Goal: Information Seeking & Learning: Learn about a topic

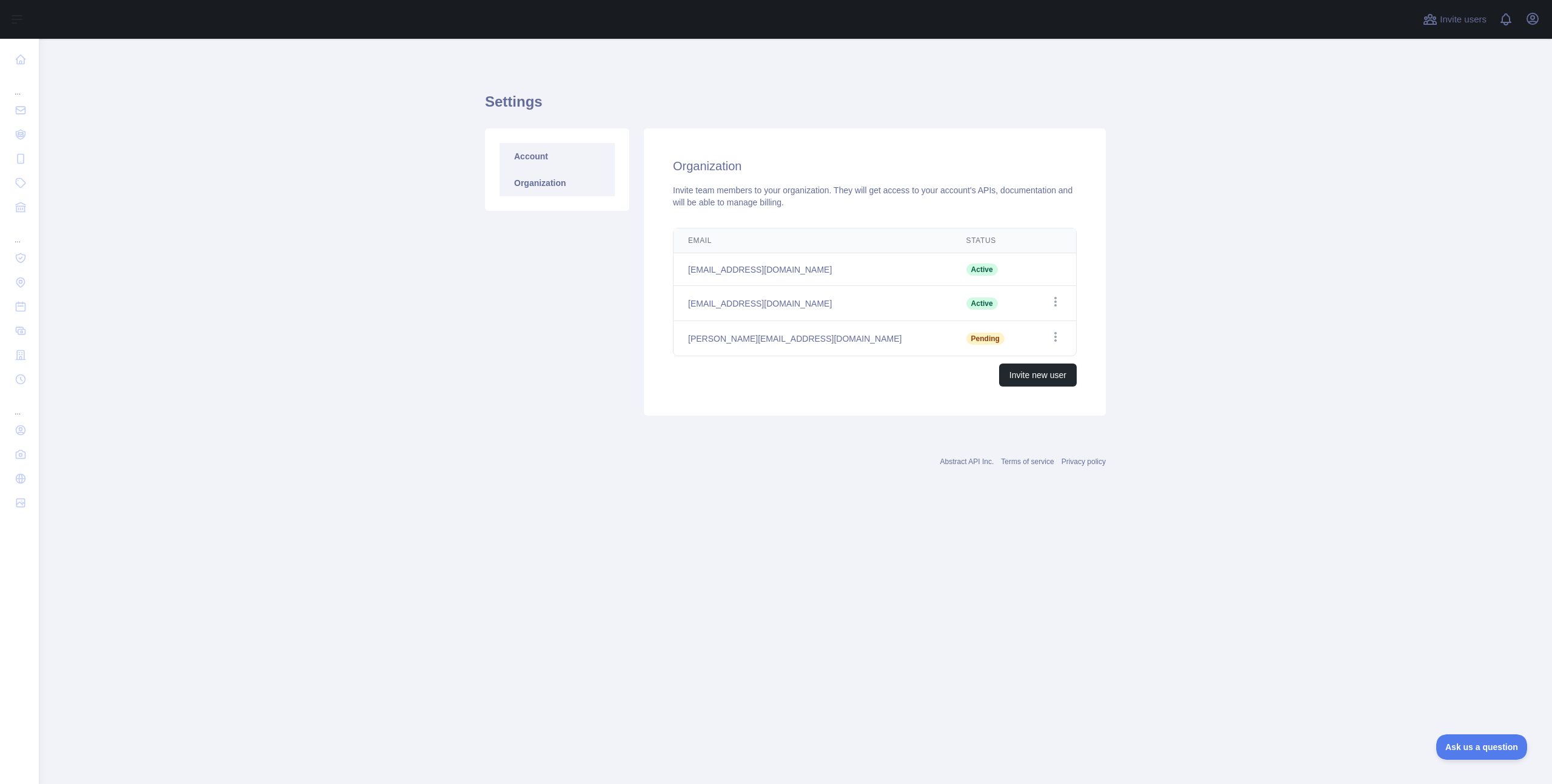
click at [535, 150] on link "Account" at bounding box center [556, 157] width 115 height 27
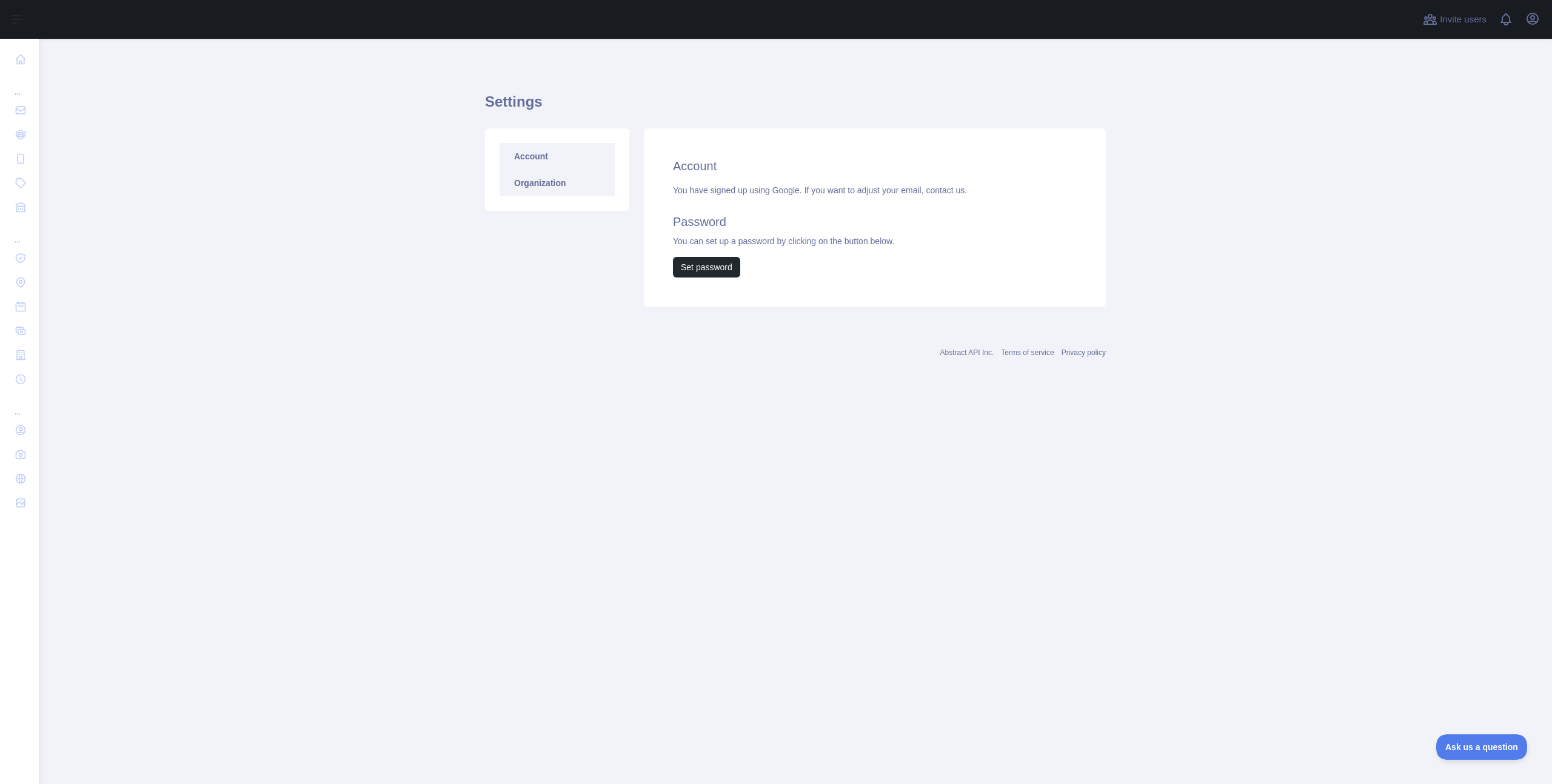
click at [530, 170] on link "Organization" at bounding box center [556, 183] width 115 height 27
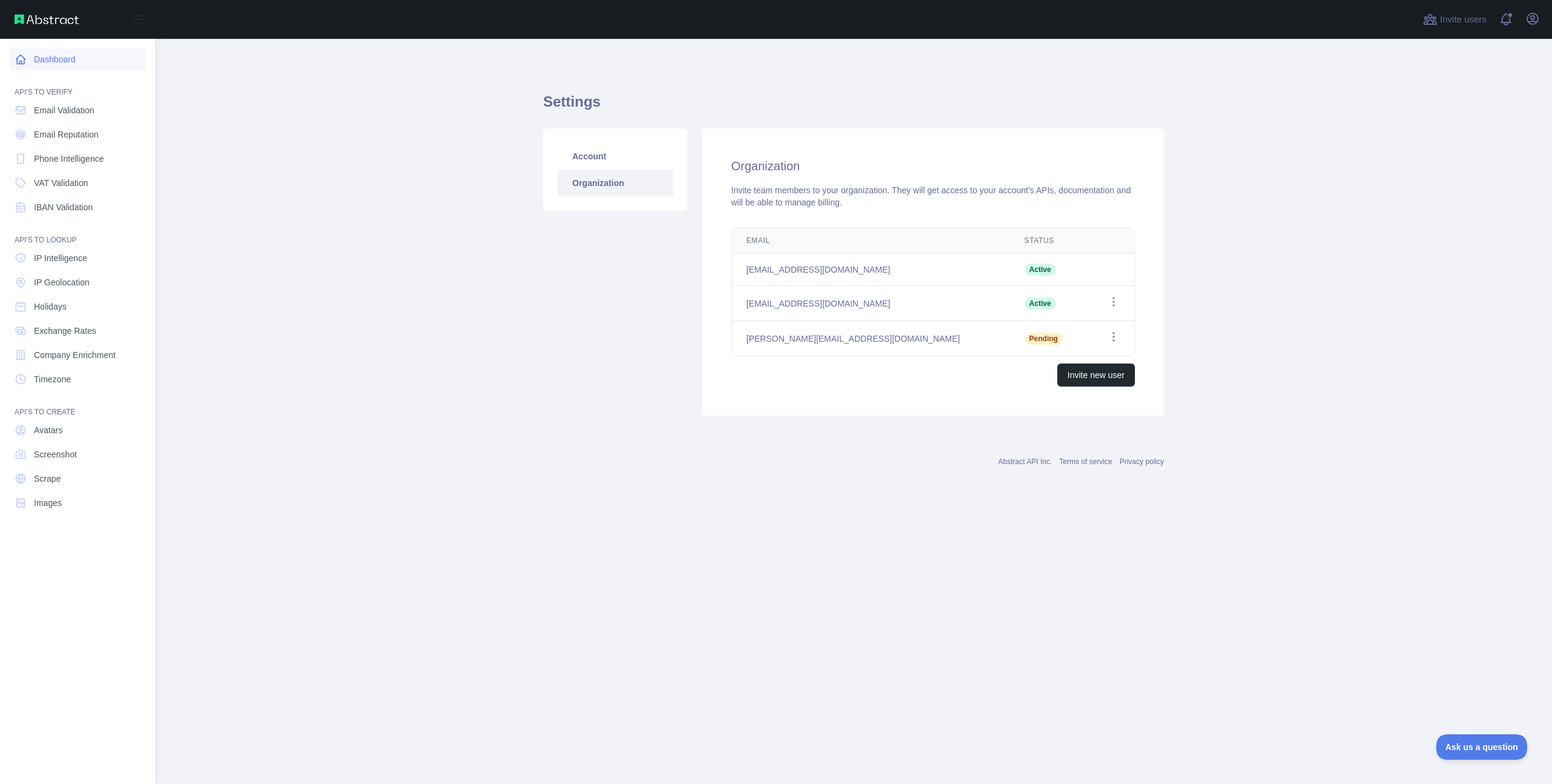
click at [51, 54] on link "Dashboard" at bounding box center [78, 59] width 136 height 22
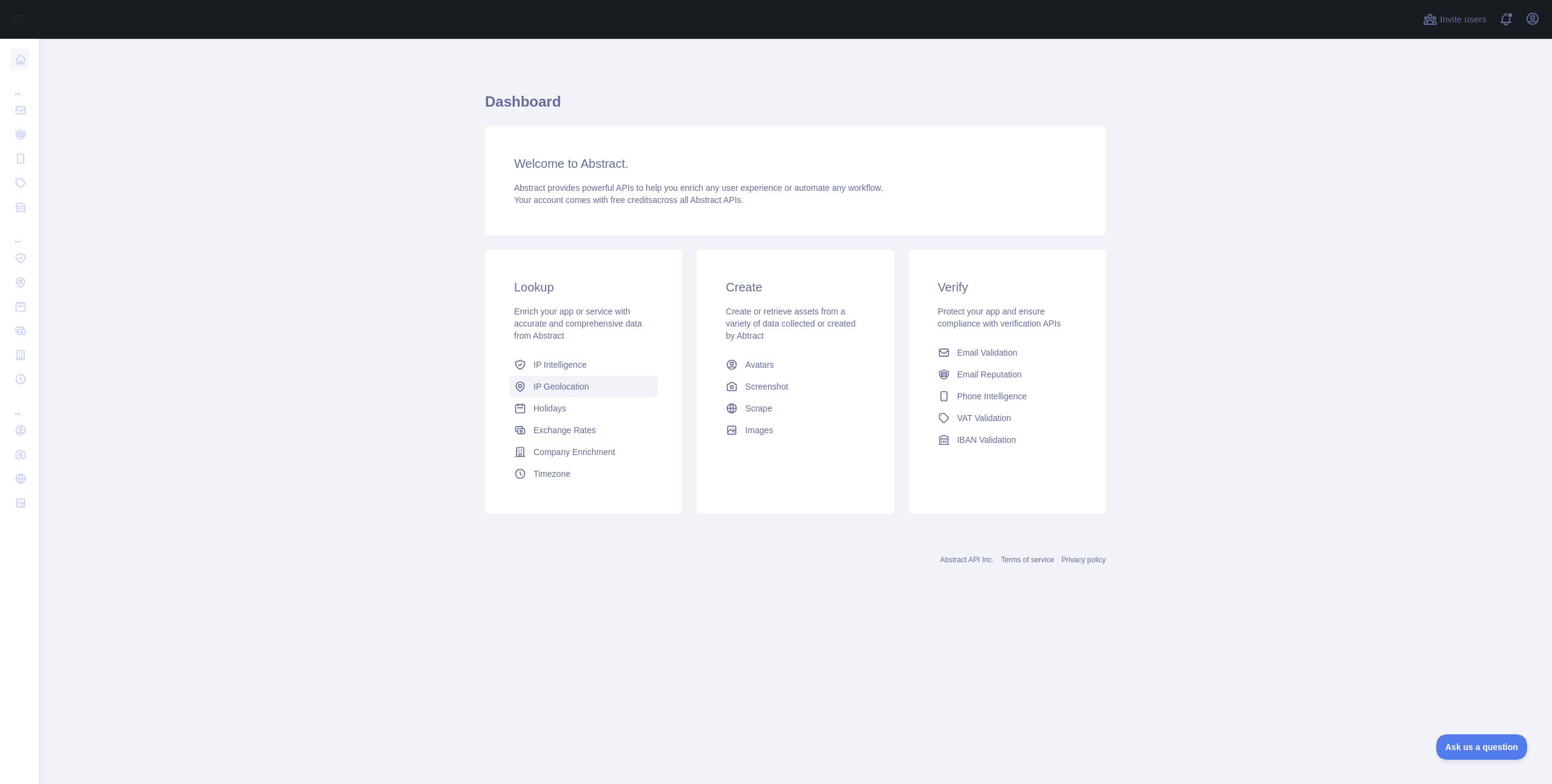
click at [561, 387] on span "IP Geolocation" at bounding box center [561, 386] width 56 height 12
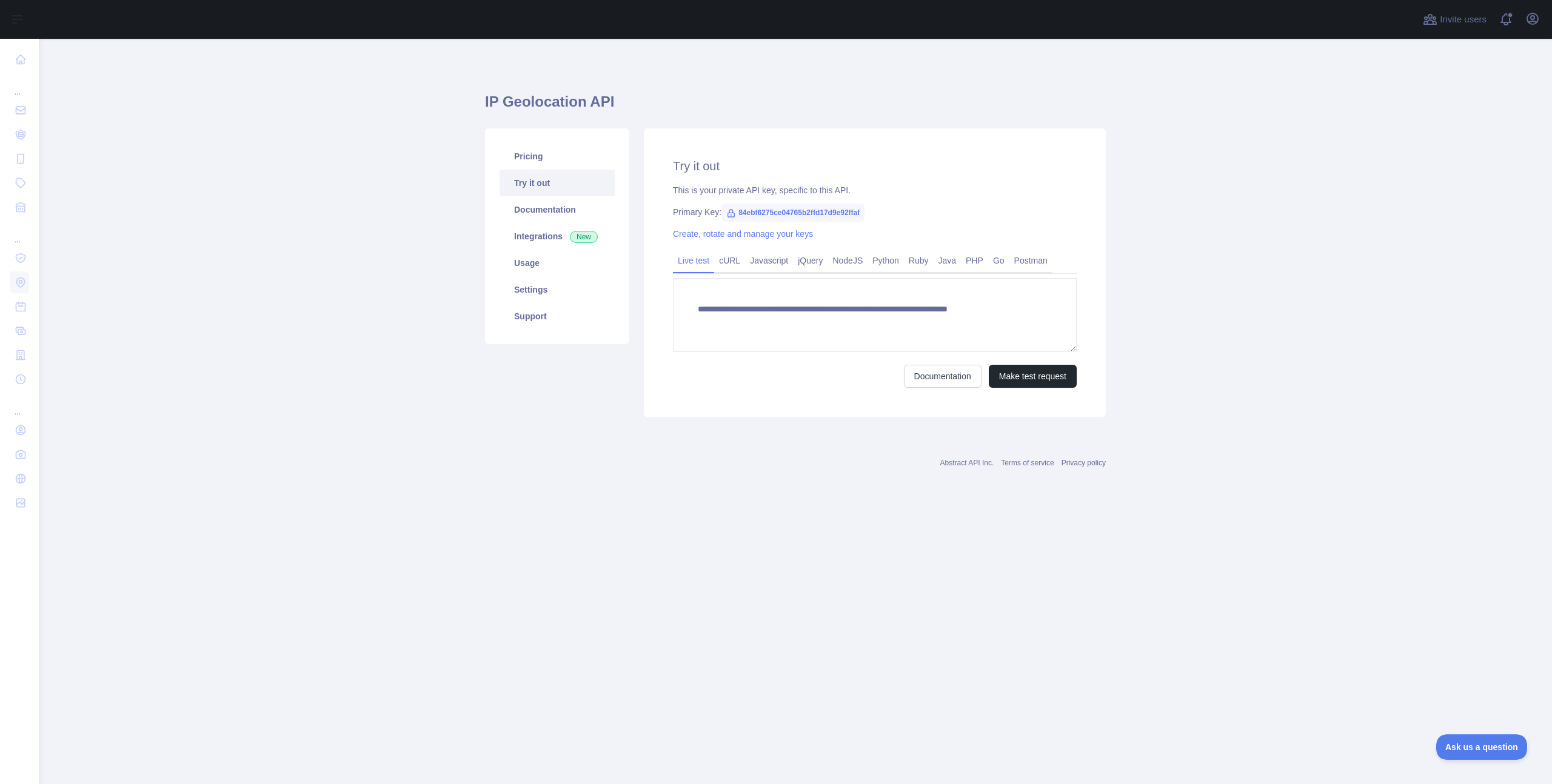
type textarea "**********"
click at [561, 236] on link "Integrations New" at bounding box center [556, 236] width 115 height 27
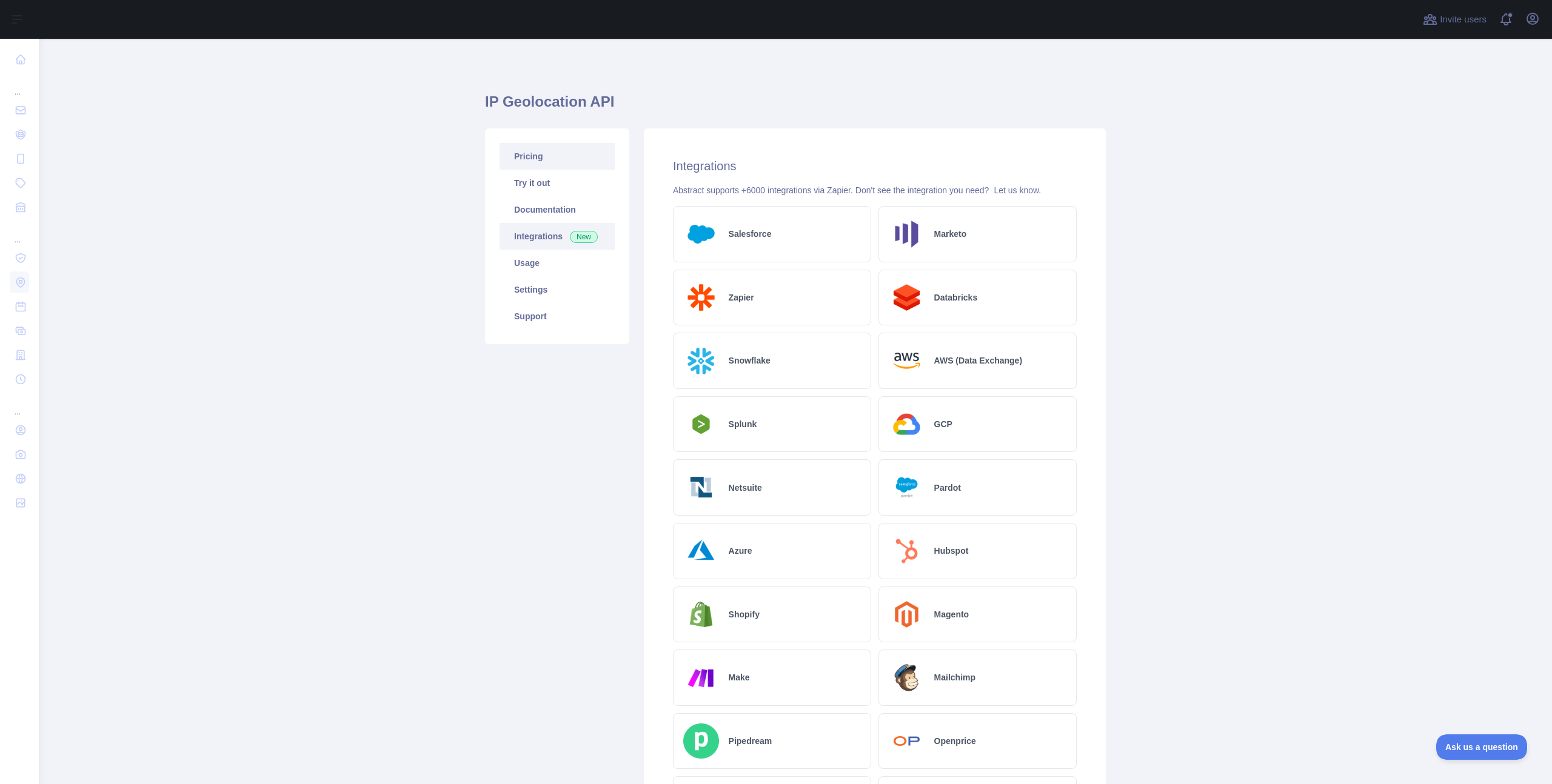
click at [532, 152] on link "Pricing" at bounding box center [556, 157] width 115 height 27
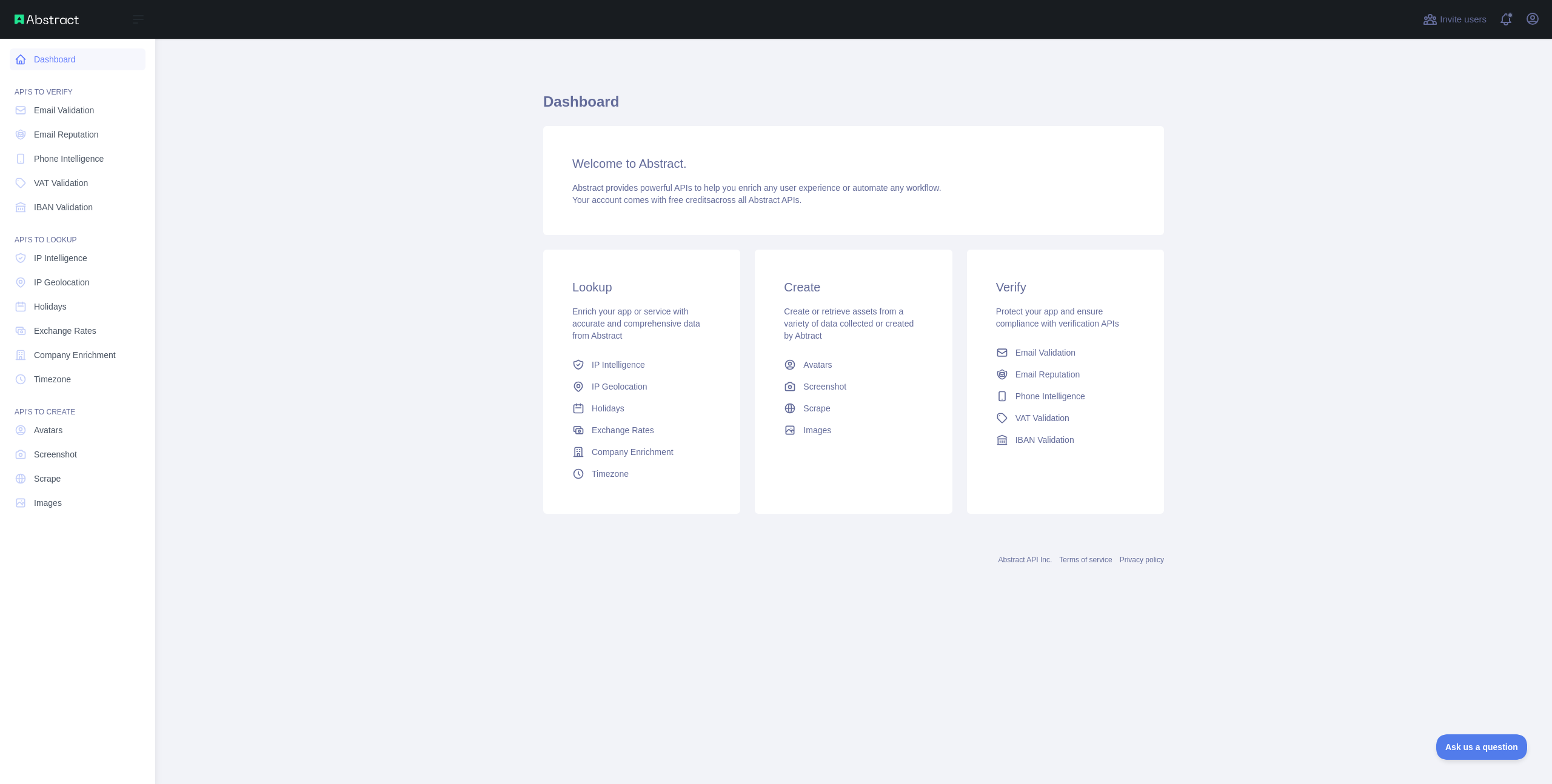
click at [59, 54] on link "Dashboard" at bounding box center [78, 59] width 136 height 22
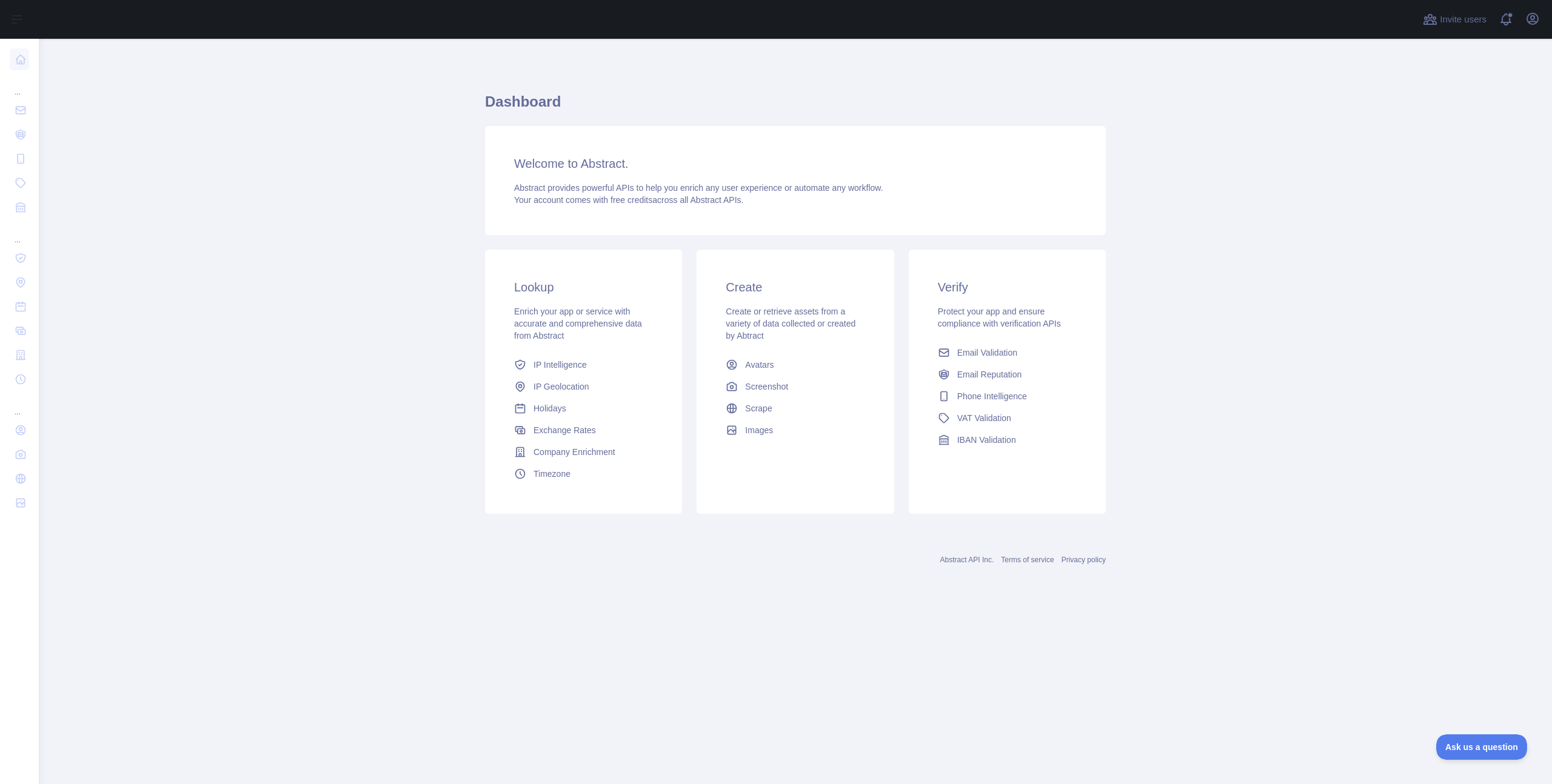
click at [538, 289] on h3 "Lookup" at bounding box center [584, 287] width 139 height 17
click at [1502, 18] on span at bounding box center [1511, 19] width 24 height 39
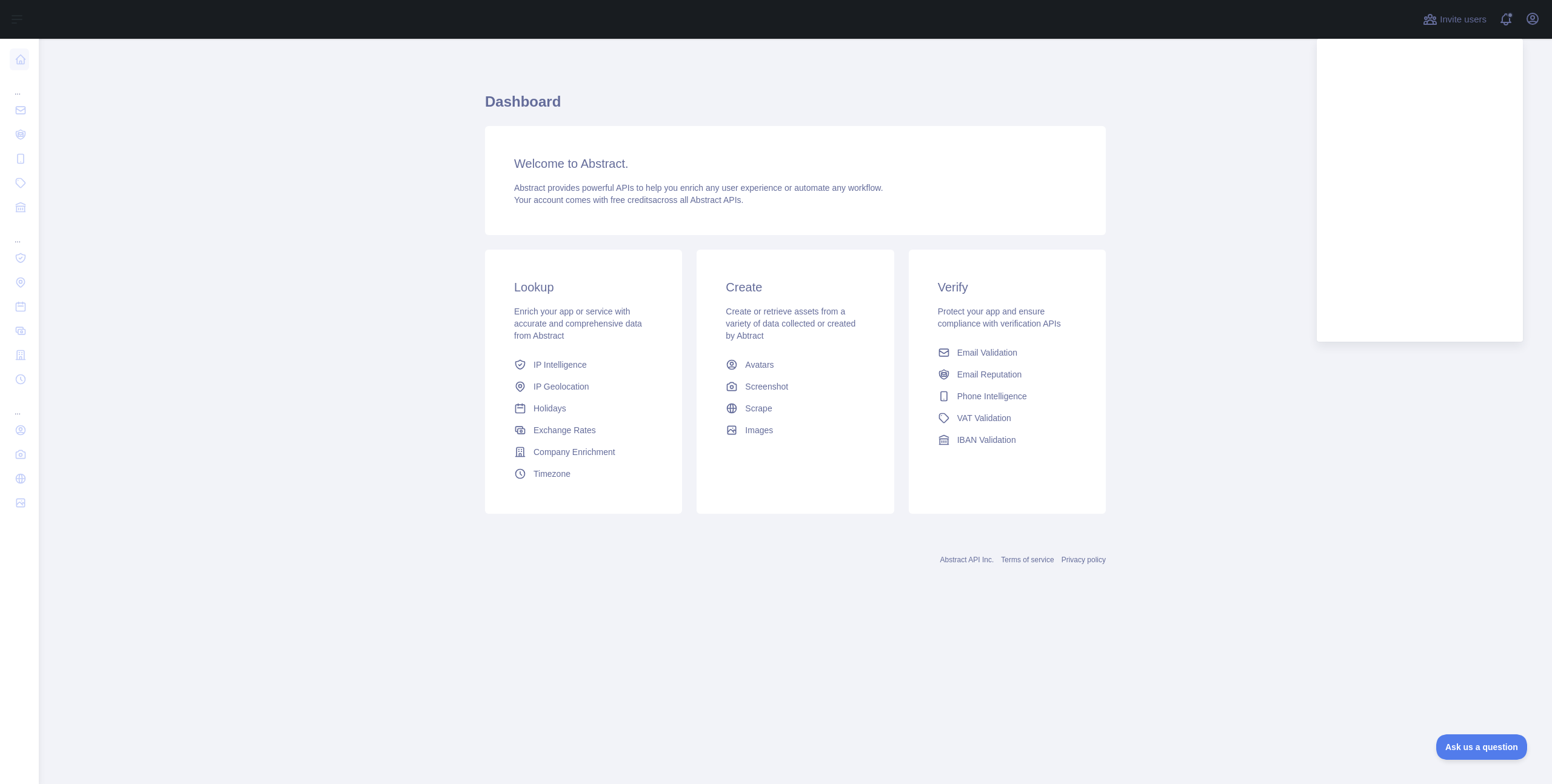
click at [191, 304] on main "Dashboard Welcome to Abstract. Abstract provides powerful APIs to help you enri…" at bounding box center [795, 411] width 1513 height 745
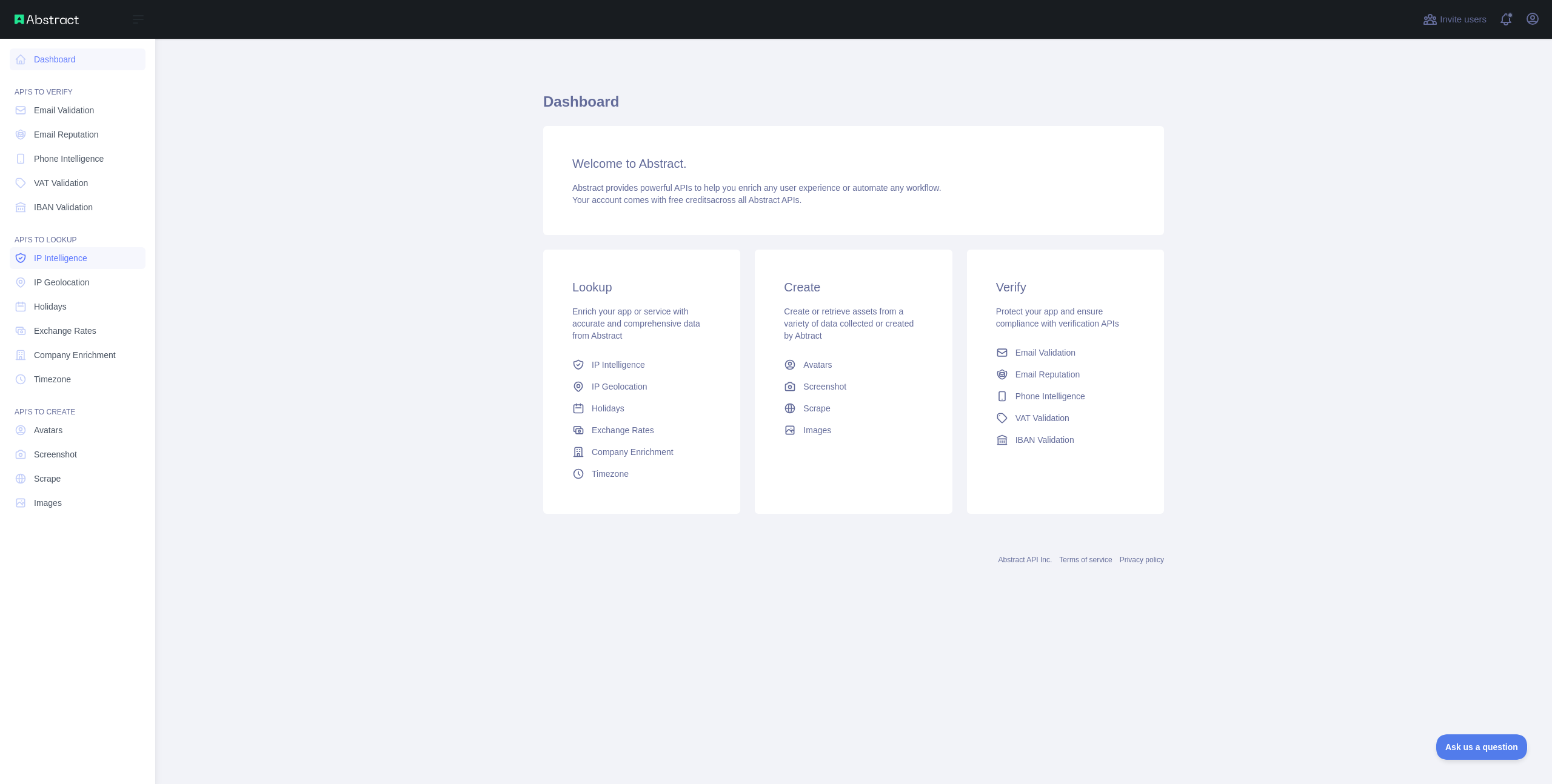
click at [59, 250] on link "IP Intelligence" at bounding box center [78, 258] width 136 height 22
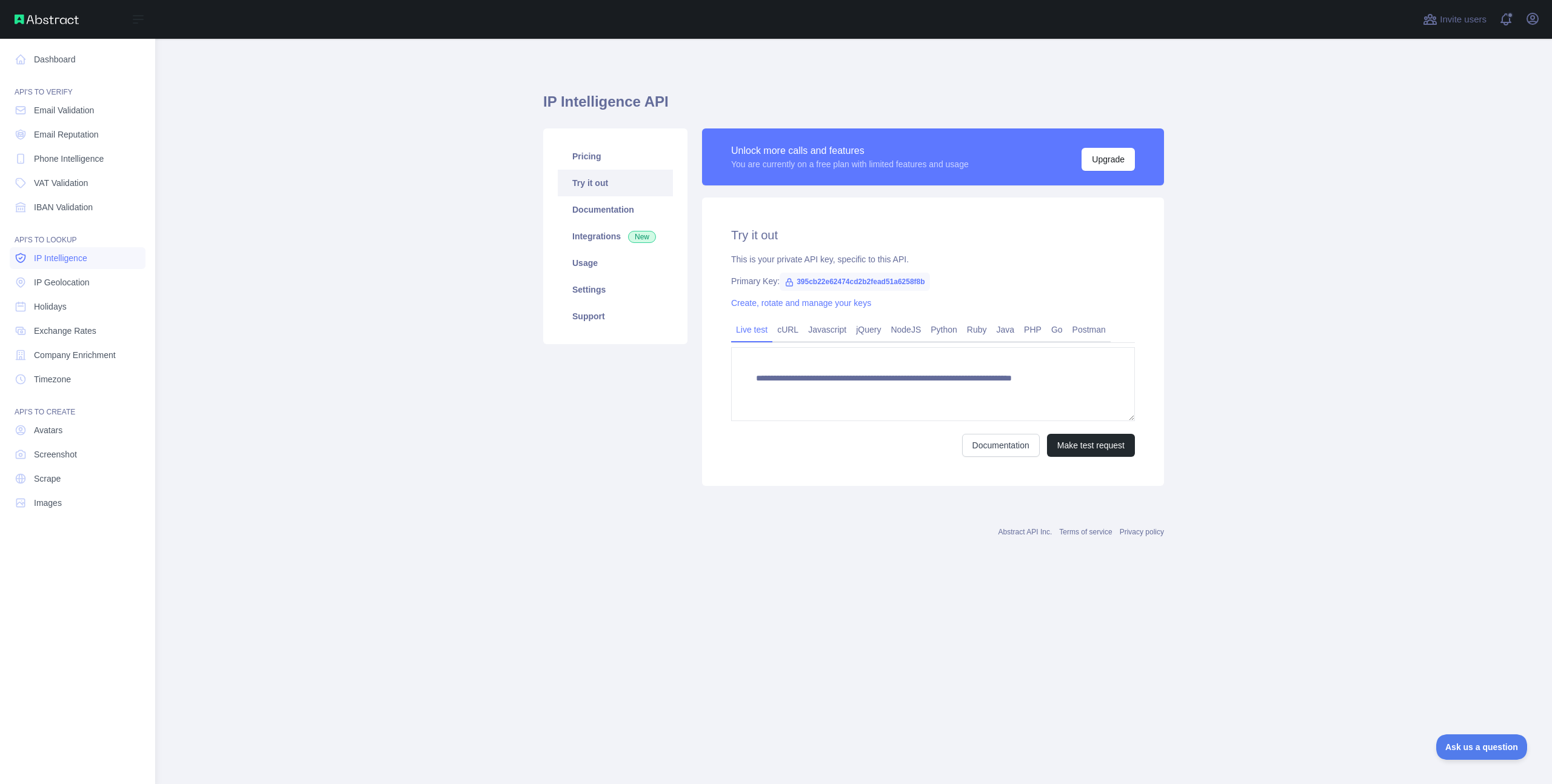
type textarea "**********"
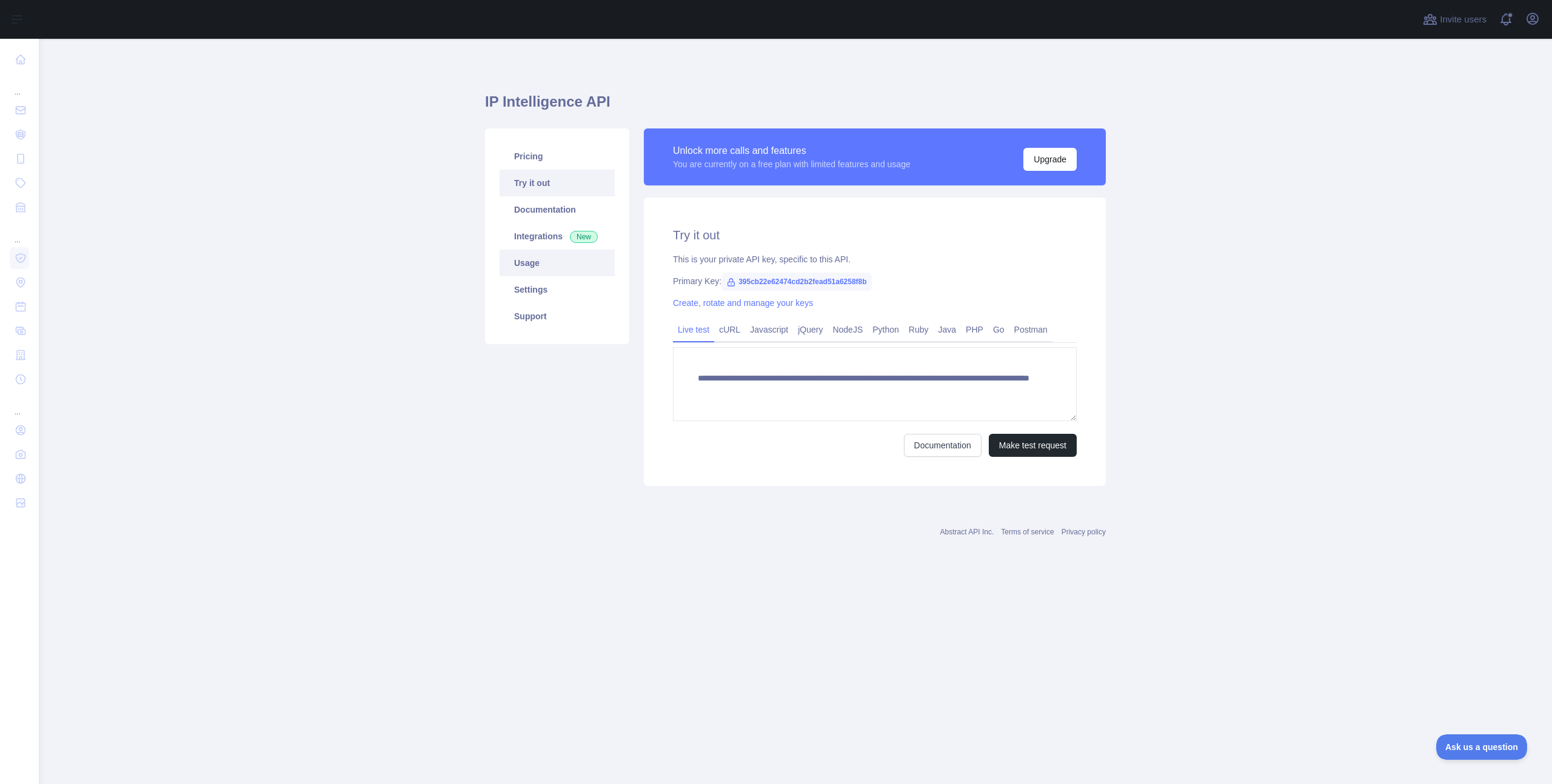
click at [535, 271] on link "Usage" at bounding box center [556, 263] width 115 height 27
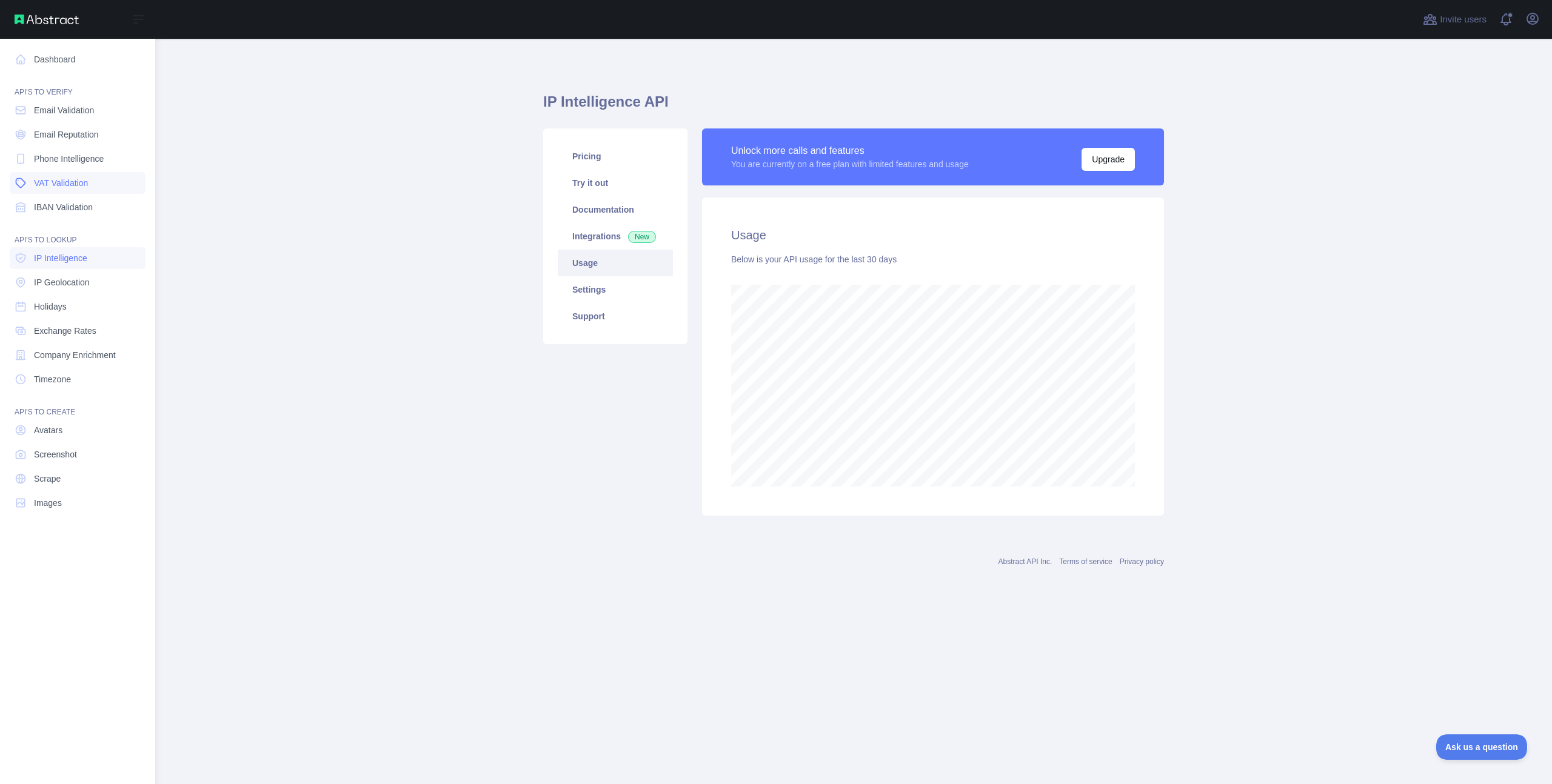
scroll to position [605374, 605016]
click at [70, 282] on span "IP Geolocation" at bounding box center [62, 282] width 56 height 12
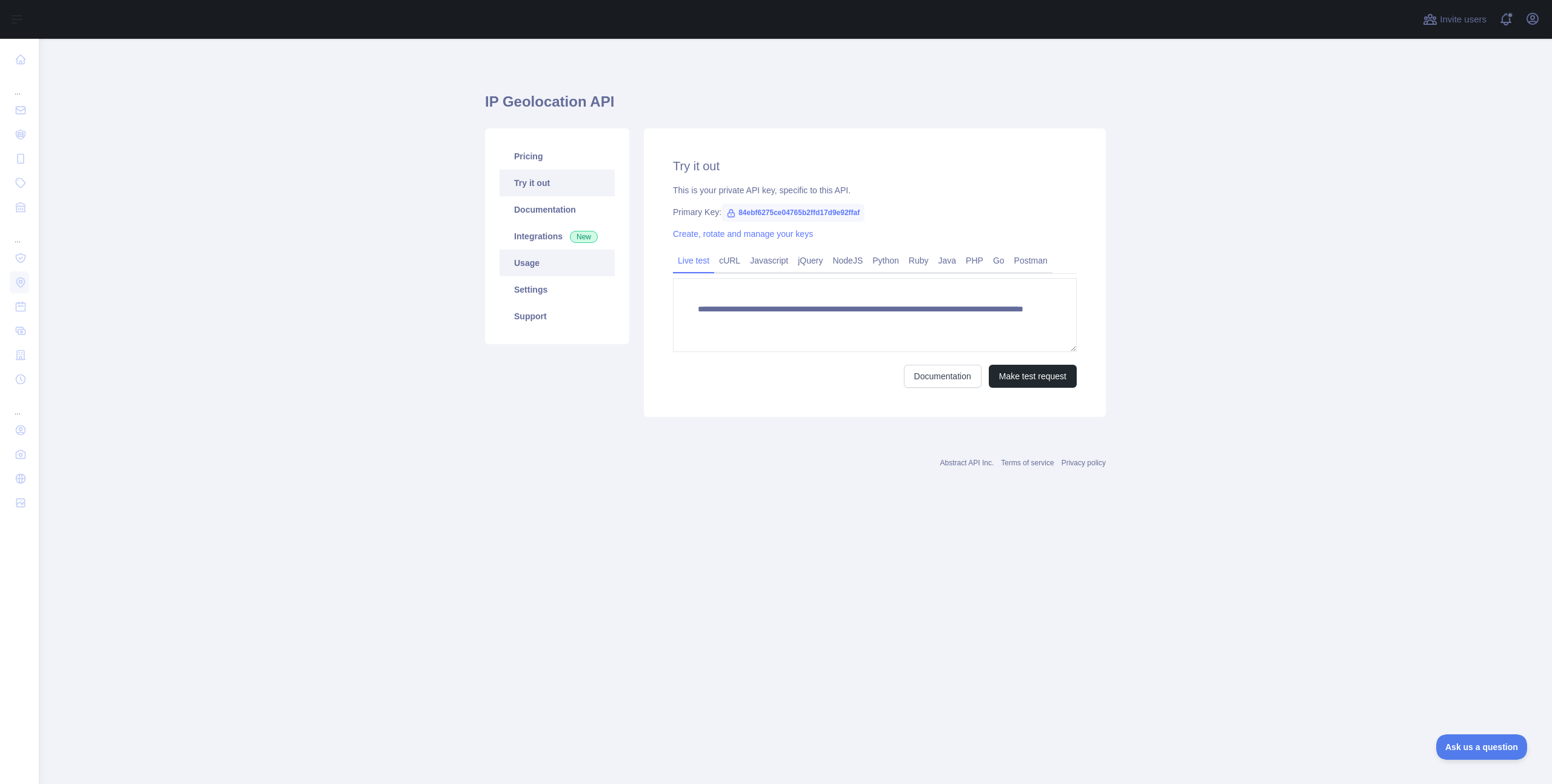
click at [541, 267] on link "Usage" at bounding box center [556, 263] width 115 height 27
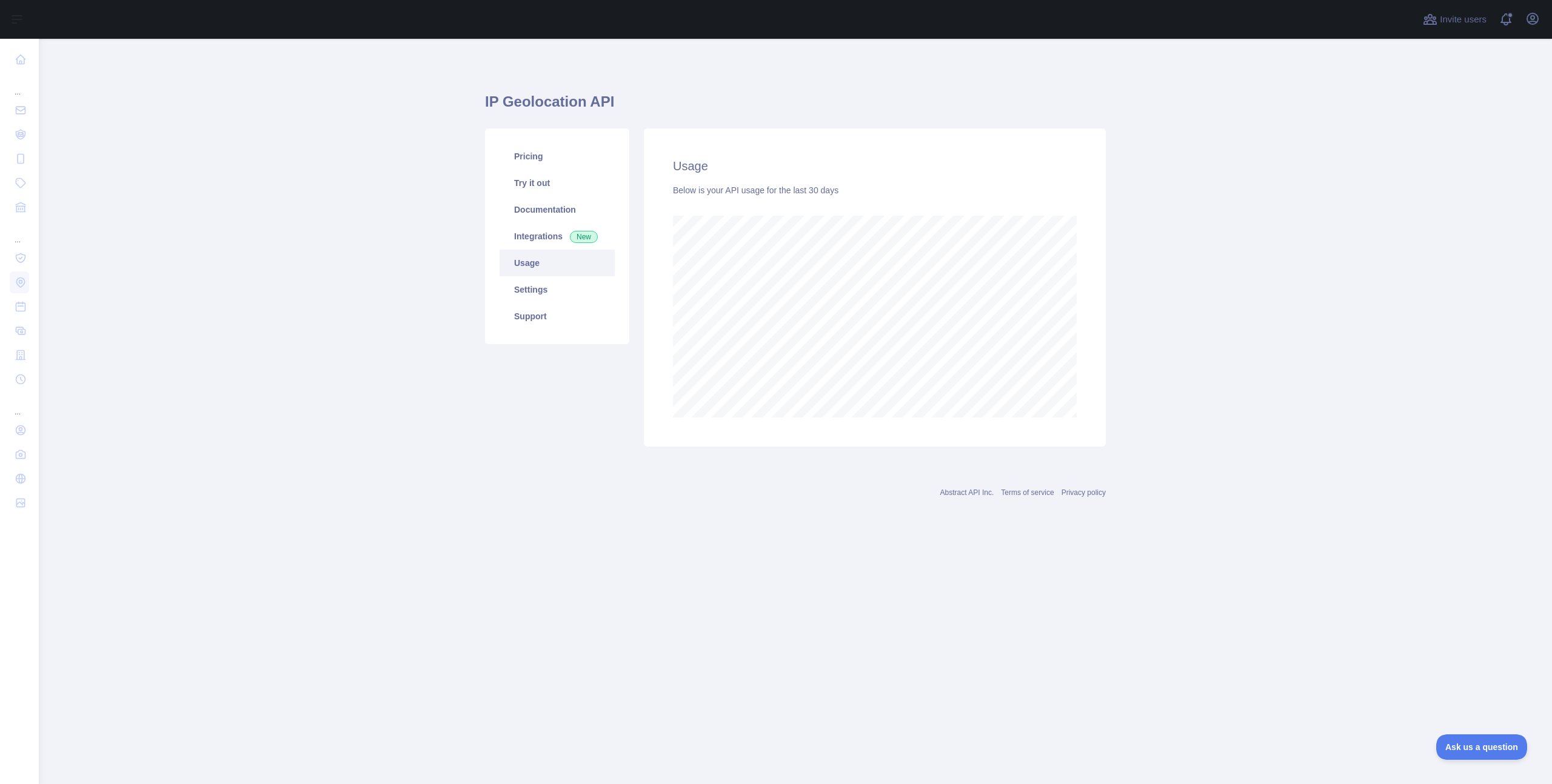
scroll to position [605374, 604900]
